Goal: Communication & Community: Answer question/provide support

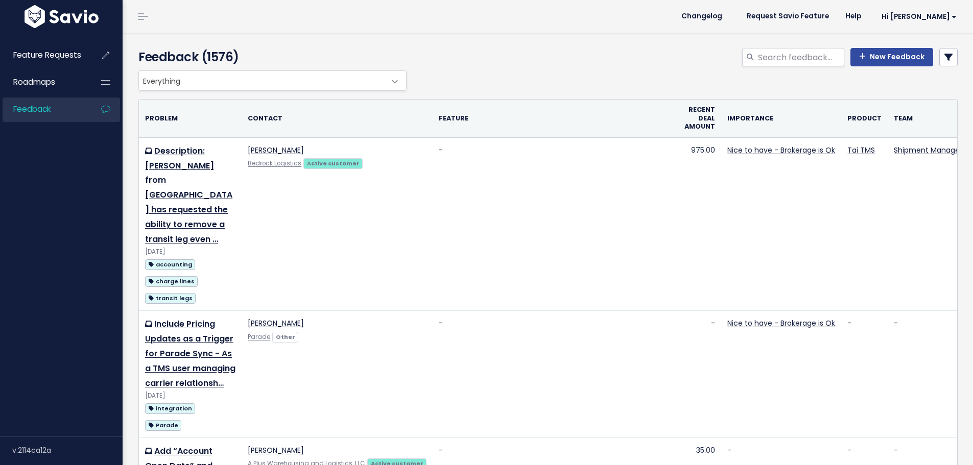
click at [777, 47] on div "Feedback (1576) New Feedback" at bounding box center [547, 52] width 848 height 38
click at [784, 55] on input "search" at bounding box center [800, 57] width 87 height 18
type input "delete documents"
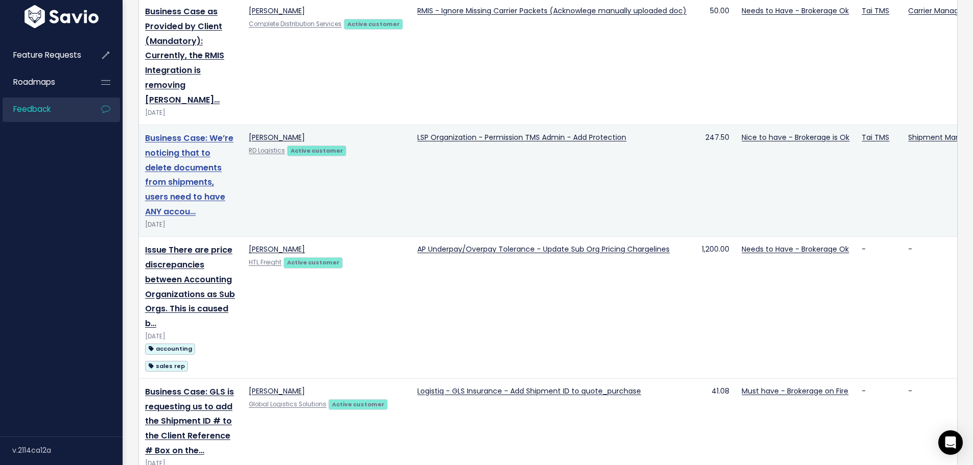
scroll to position [340, 0]
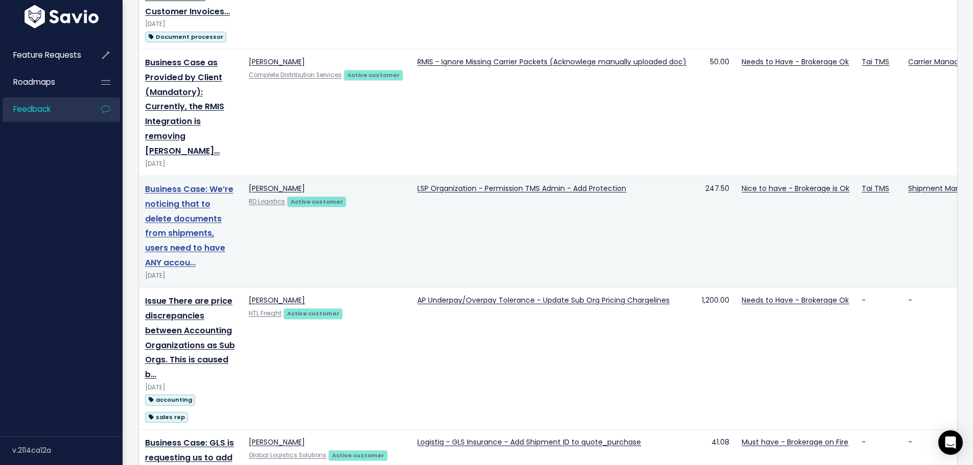
click at [194, 214] on link "Business Case: We’re noticing that to delete documents from shipments, users ne…" at bounding box center [189, 225] width 88 height 85
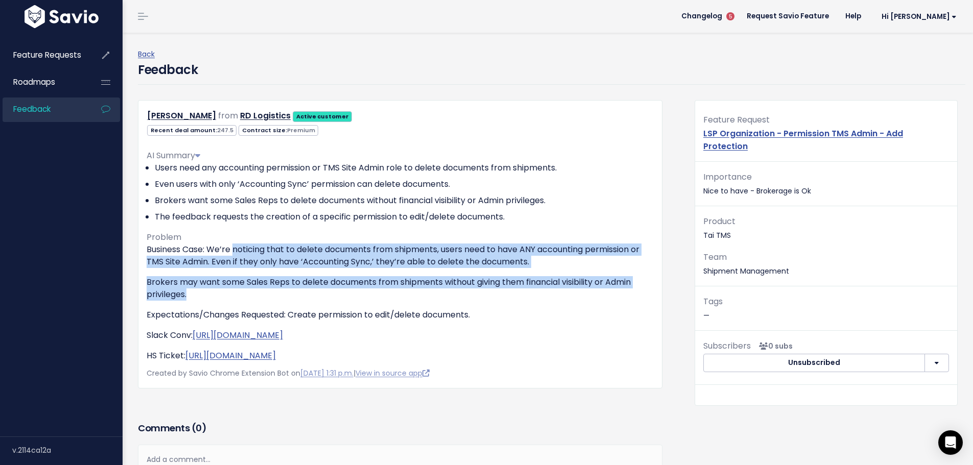
drag, startPoint x: 253, startPoint y: 251, endPoint x: 541, endPoint y: 291, distance: 290.3
click at [541, 291] on div "Business Case: We’re noticing that to delete documents from shipments, users ne…" at bounding box center [400, 303] width 507 height 119
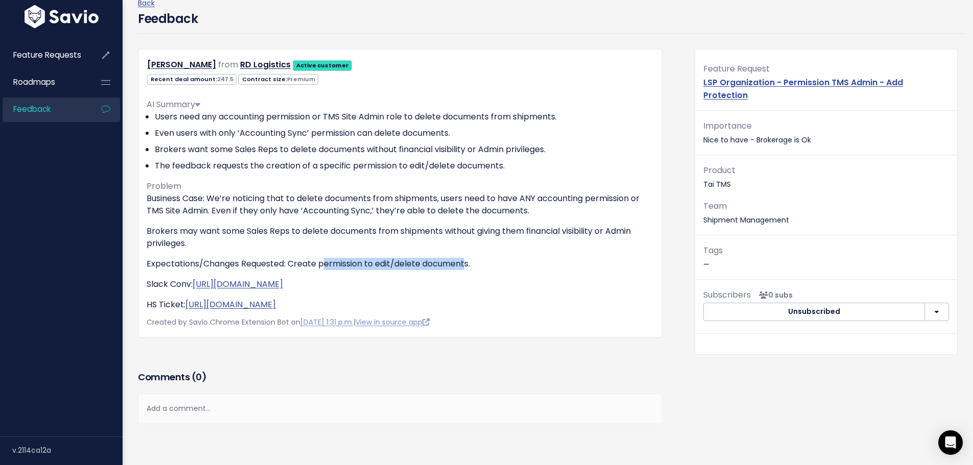
drag, startPoint x: 327, startPoint y: 267, endPoint x: 467, endPoint y: 267, distance: 140.0
click at [467, 267] on p "Expectations/Changes Requested: Create permission to edit/delete documents." at bounding box center [400, 264] width 507 height 12
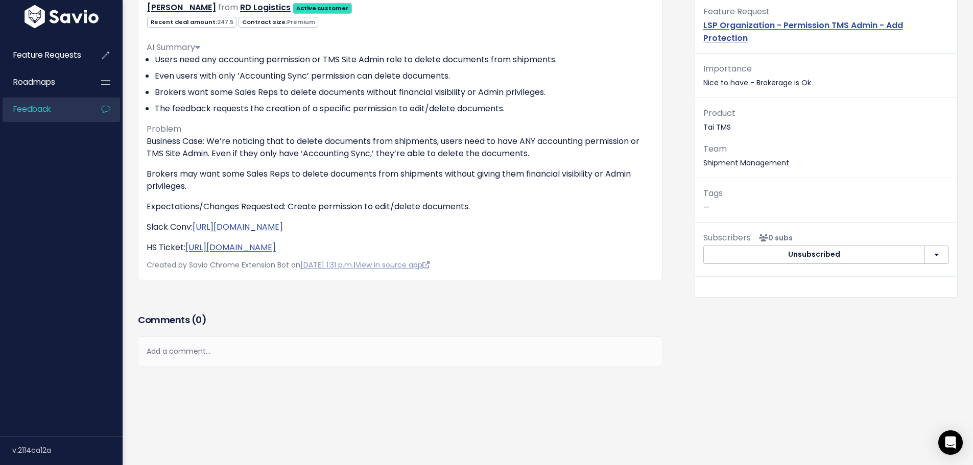
scroll to position [116, 0]
click at [228, 221] on link "[URL][DOMAIN_NAME]" at bounding box center [238, 227] width 90 height 12
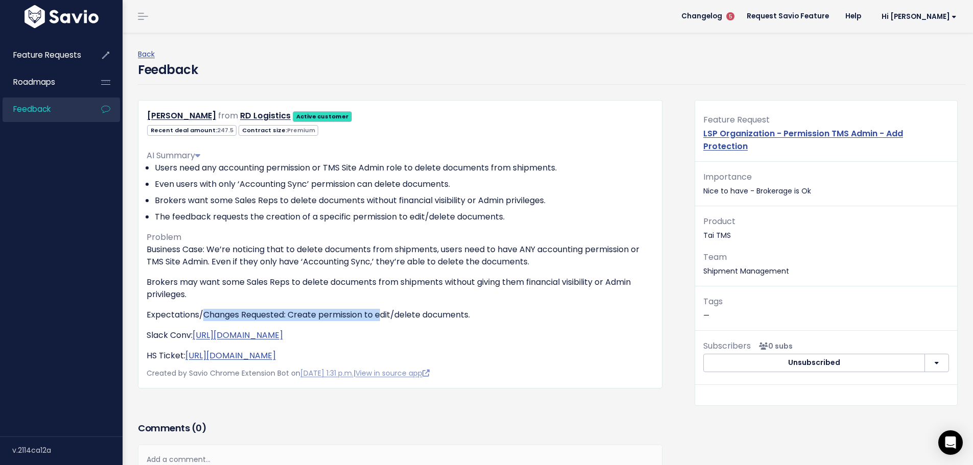
drag, startPoint x: 204, startPoint y: 317, endPoint x: 383, endPoint y: 317, distance: 179.3
click at [383, 317] on p "Expectations/Changes Requested: Create permission to edit/delete documents." at bounding box center [400, 315] width 507 height 12
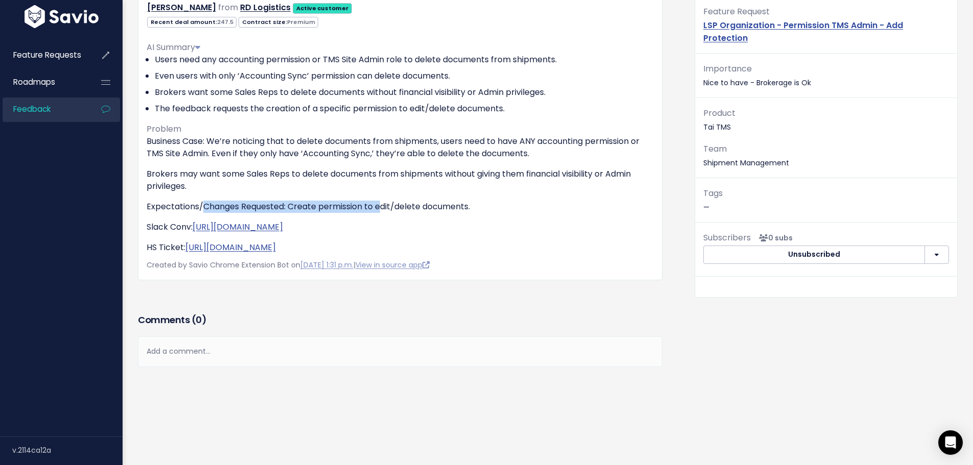
scroll to position [116, 0]
click at [178, 367] on div "Comments ( 0 ) Add a comment... | | | | Add a comment... xxxxxxxxxx These are n…" at bounding box center [400, 354] width 540 height 86
click at [176, 354] on div "Add a comment..." at bounding box center [400, 352] width 525 height 30
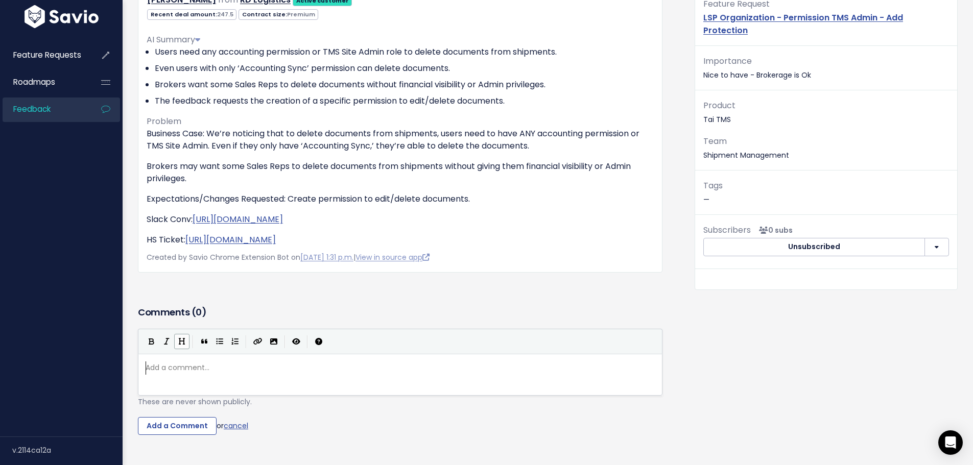
scroll to position [4, 0]
paste textarea
type textarea "fo"
type textarea "rom"
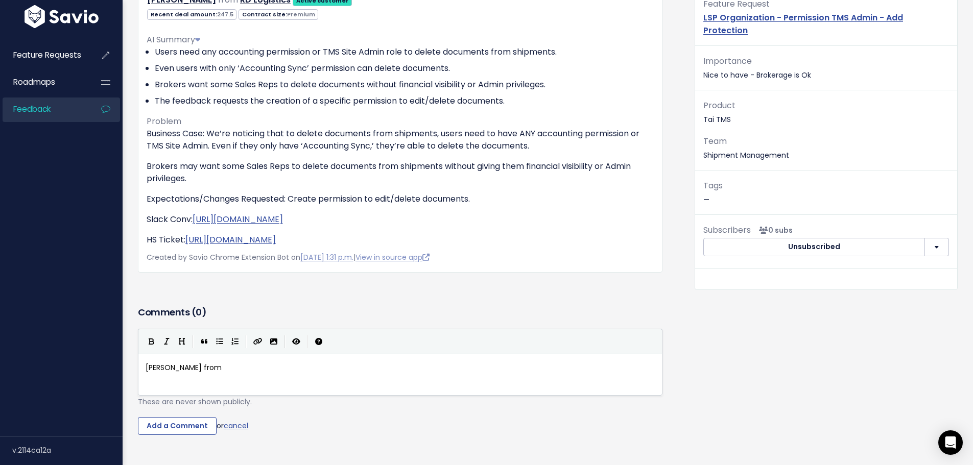
paste textarea
type textarea "has also requested foer"
type textarea "r an exp"
type textarea "lc"
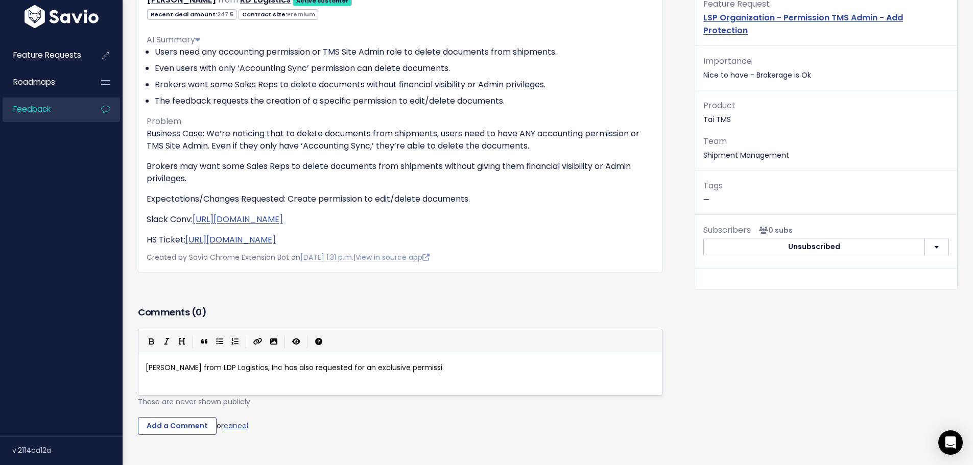
type textarea "clusive permissiop"
type textarea "n do"
type textarea "to delete"
type textarea "/edit documents"
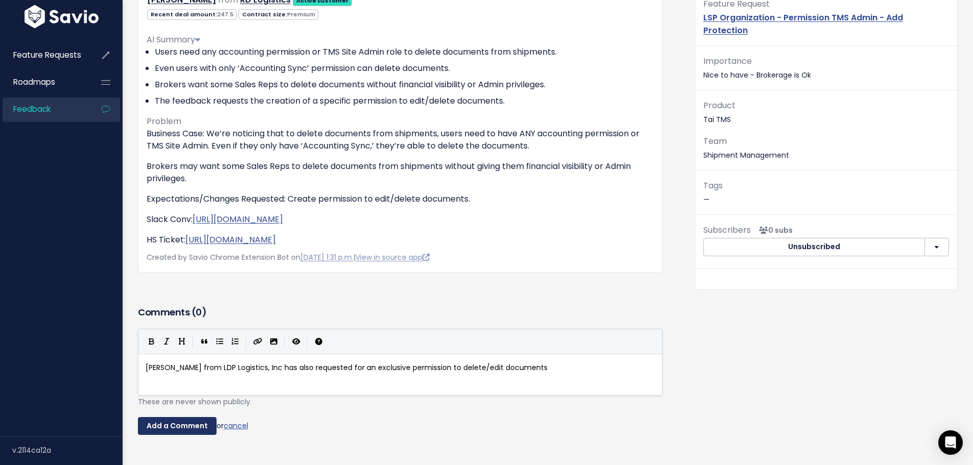
click at [159, 428] on input "Add a Comment" at bounding box center [177, 426] width 79 height 18
